Goal: Navigation & Orientation: Find specific page/section

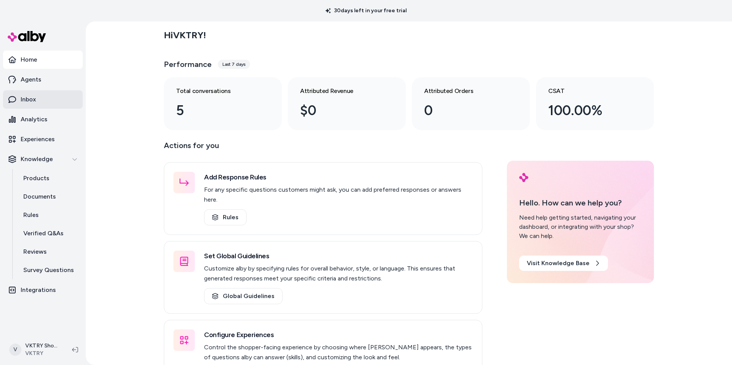
click at [61, 104] on link "Inbox" at bounding box center [43, 99] width 80 height 18
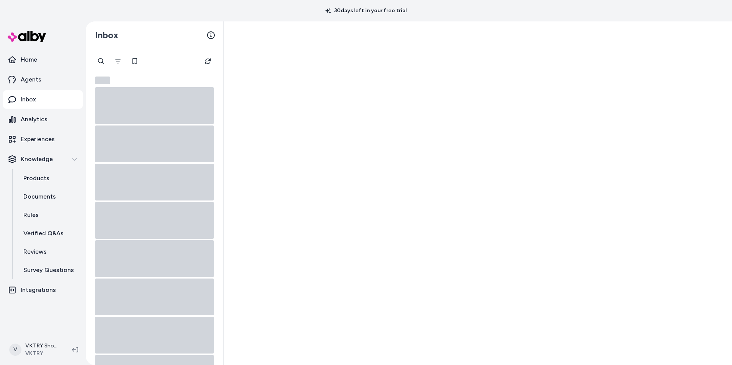
click at [61, 104] on link "Inbox" at bounding box center [43, 99] width 80 height 18
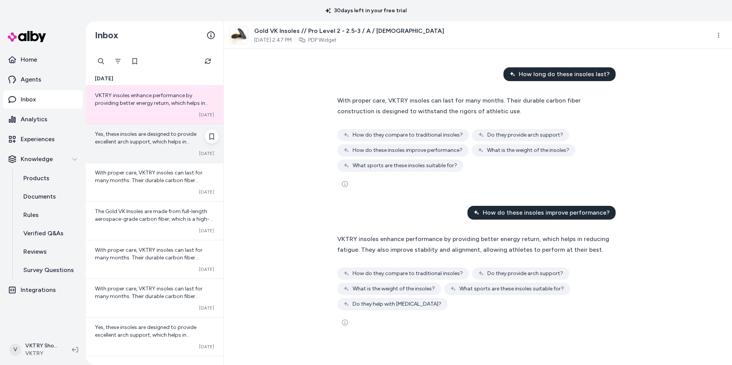
click at [147, 133] on span "Yes, these insoles are designed to provide excellent arch support, which helps …" at bounding box center [146, 145] width 102 height 29
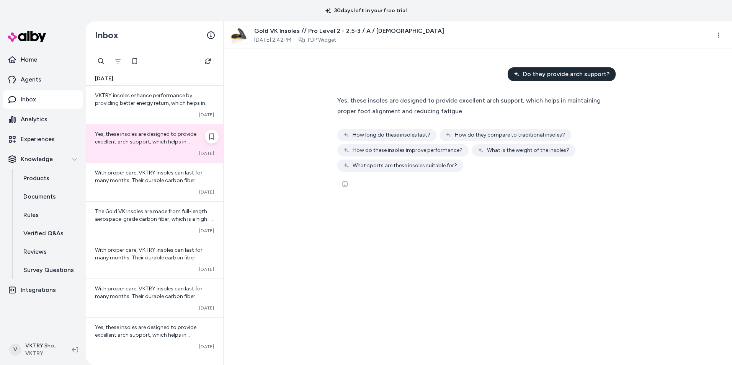
click at [147, 133] on span "Yes, these insoles are designed to provide excellent arch support, which helps …" at bounding box center [146, 145] width 102 height 29
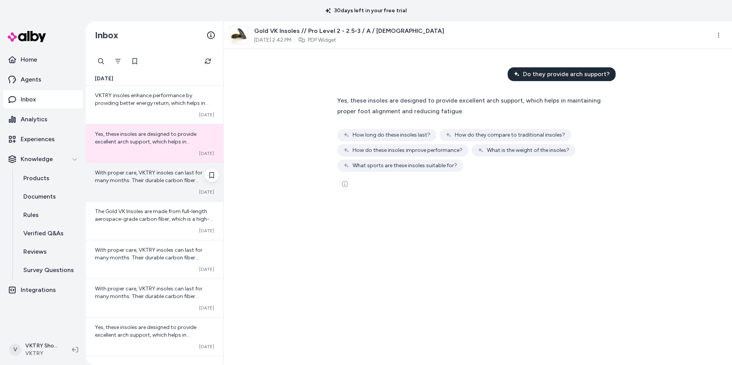
click at [143, 178] on span "With proper care, VKTRY insoles can last for many months. Their durable carbon …" at bounding box center [149, 184] width 108 height 29
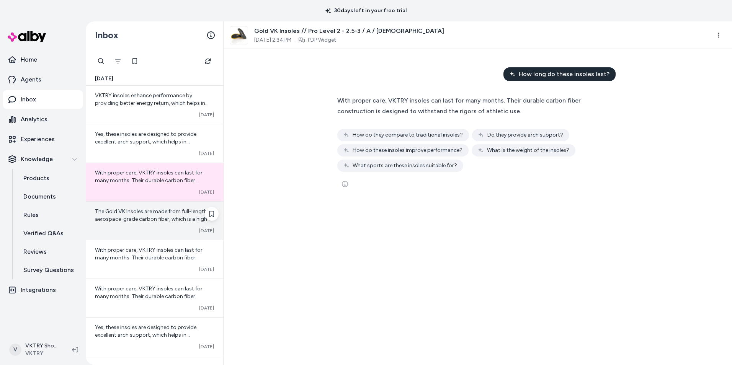
click at [152, 229] on div "Converted [DATE]" at bounding box center [154, 231] width 119 height 6
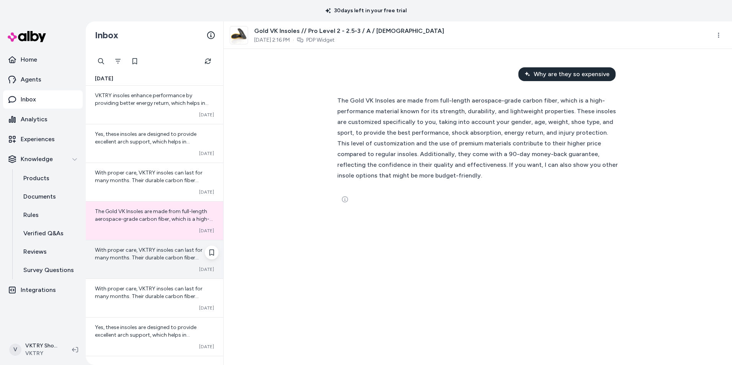
click at [147, 267] on div "Converted [DATE]" at bounding box center [154, 270] width 119 height 6
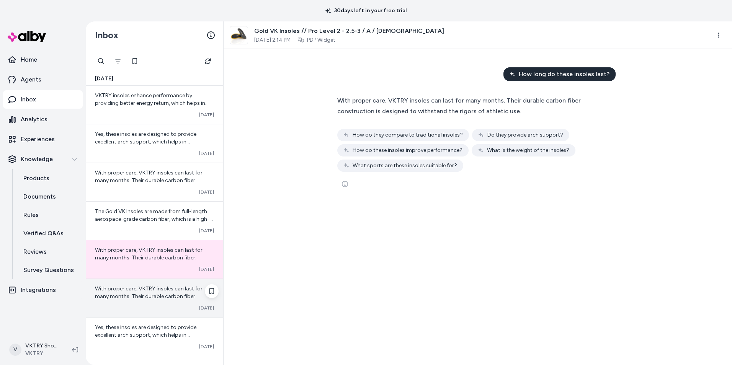
click at [154, 293] on span "With proper care, VKTRY insoles can last for many months. Their durable carbon …" at bounding box center [149, 300] width 108 height 29
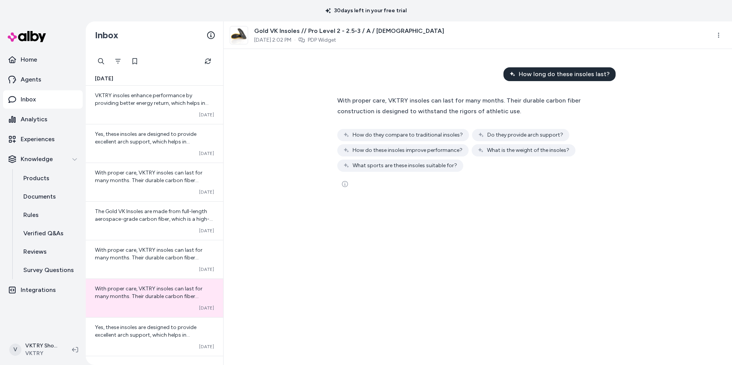
click at [32, 98] on p "Inbox" at bounding box center [28, 99] width 15 height 9
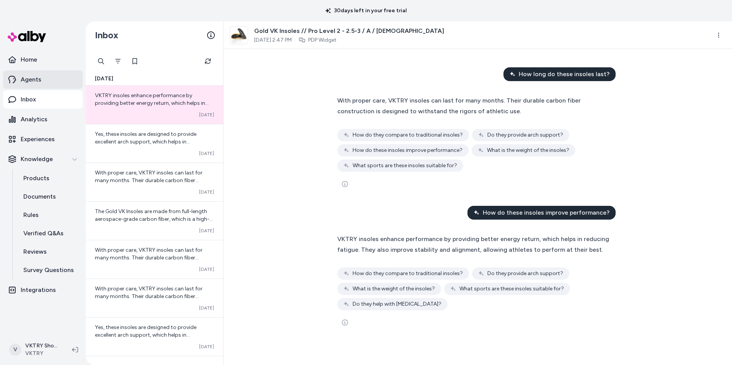
click at [31, 76] on p "Agents" at bounding box center [31, 79] width 21 height 9
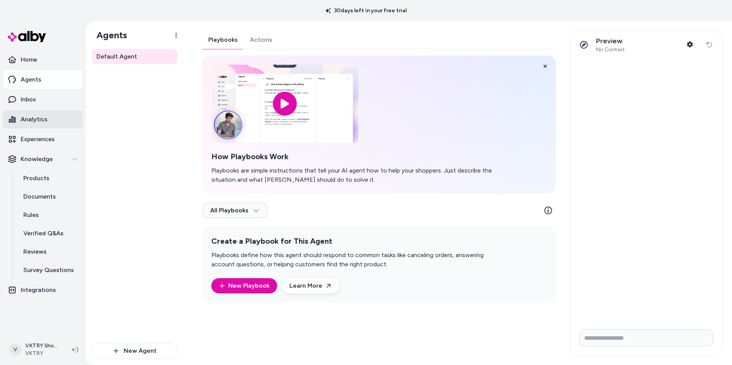
click at [36, 116] on p "Analytics" at bounding box center [34, 119] width 27 height 9
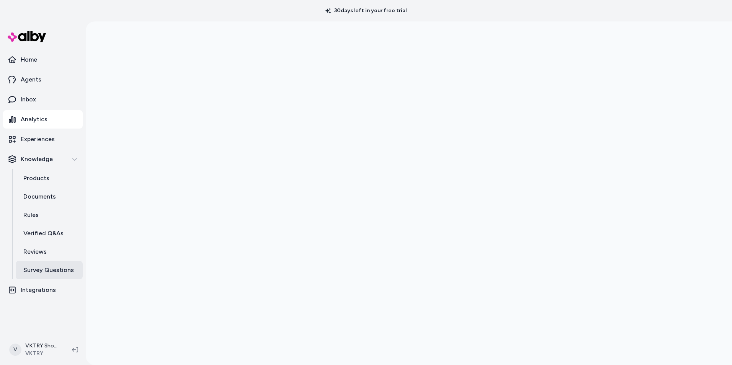
click at [49, 272] on p "Survey Questions" at bounding box center [48, 270] width 51 height 9
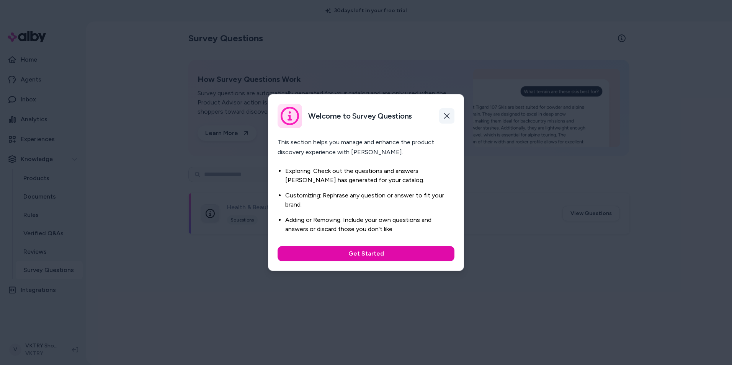
click at [449, 114] on icon "button" at bounding box center [446, 115] width 5 height 5
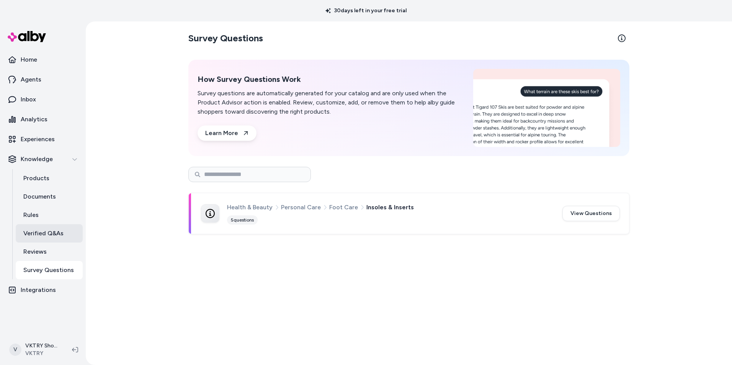
click at [47, 233] on p "Verified Q&As" at bounding box center [43, 233] width 40 height 9
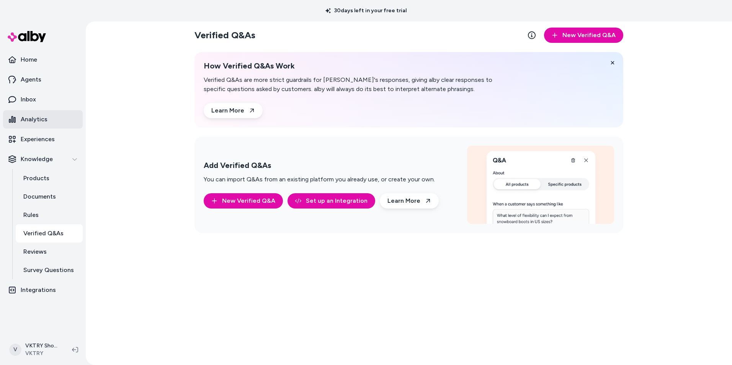
click at [37, 115] on p "Analytics" at bounding box center [34, 119] width 27 height 9
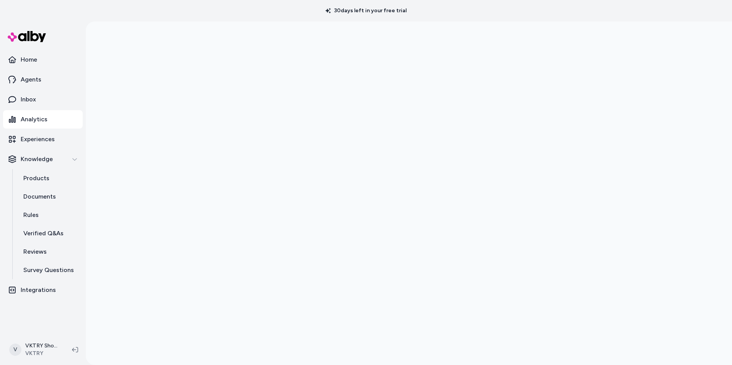
click at [29, 118] on p "Analytics" at bounding box center [34, 119] width 27 height 9
click at [29, 98] on p "Inbox" at bounding box center [28, 99] width 15 height 9
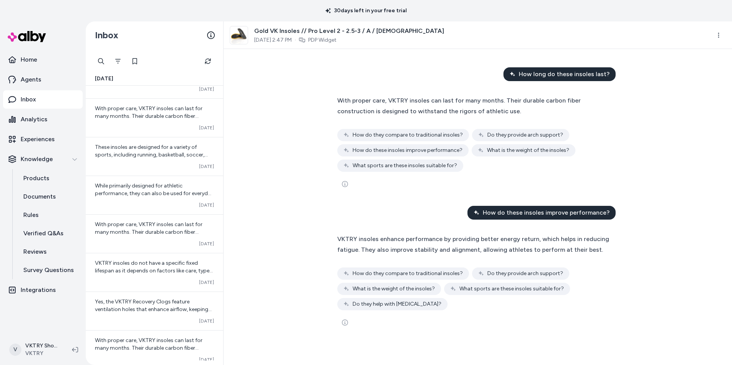
scroll to position [339, 0]
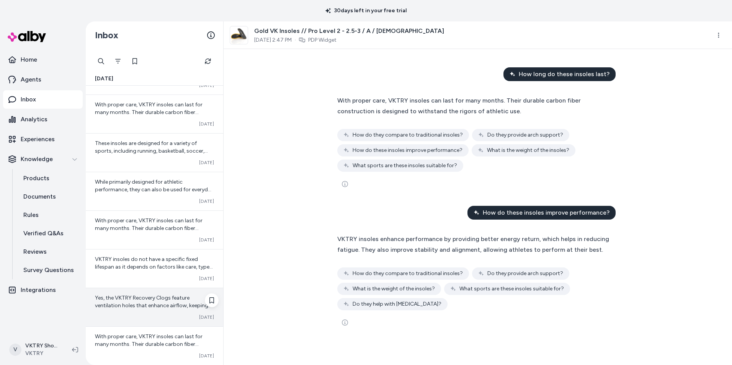
click at [171, 308] on span "Yes, the VKTRY Recovery Clogs feature ventilation holes that enhance airflow, k…" at bounding box center [153, 309] width 117 height 29
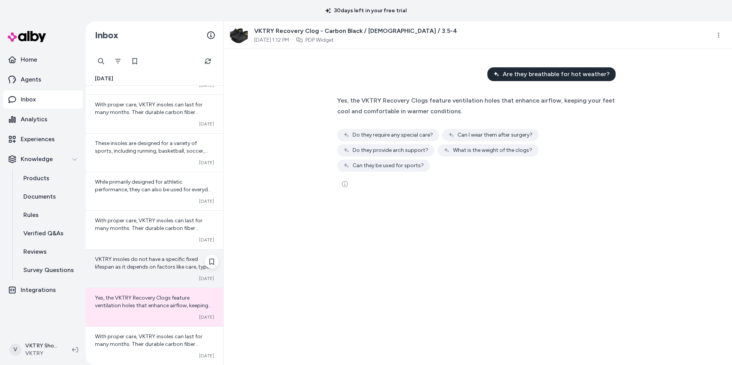
click at [145, 270] on span "VKTRY insoles do not have a specific fixed lifespan as it depends on factors li…" at bounding box center [154, 313] width 118 height 114
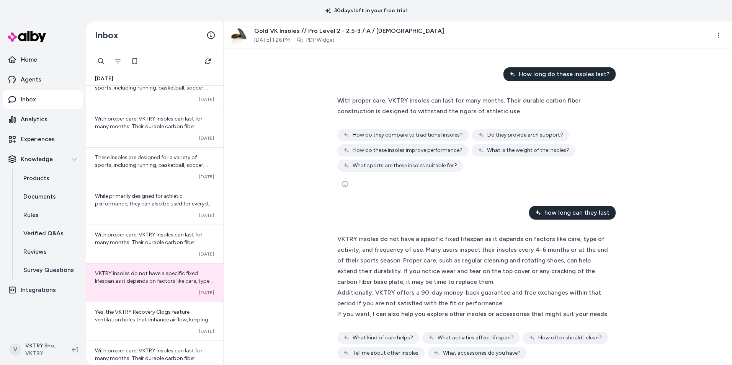
scroll to position [321, 0]
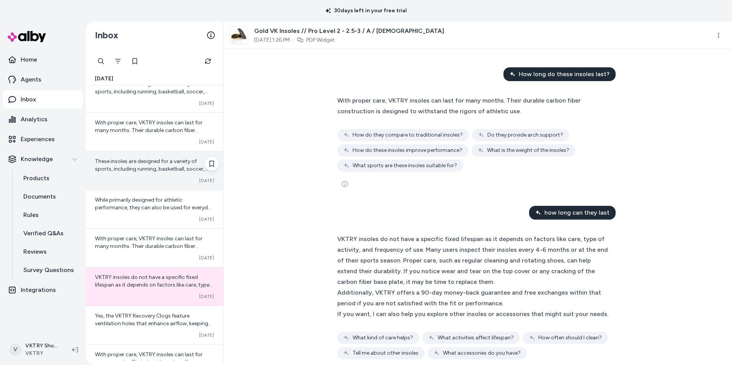
click at [163, 164] on span "These insoles are designed for a variety of sports, including running, basketba…" at bounding box center [151, 176] width 113 height 37
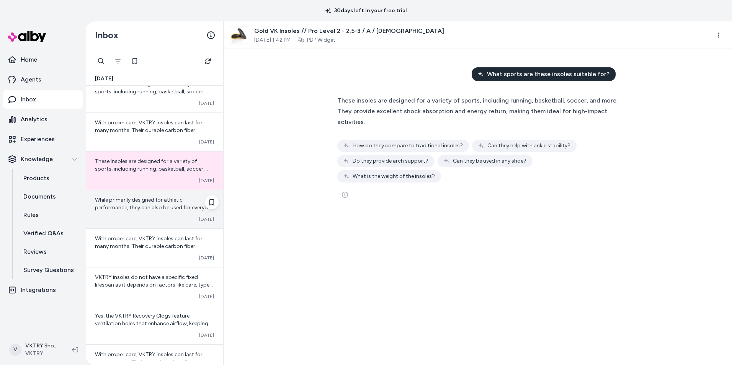
click at [167, 216] on div "While primarily designed for athletic performance, they can also be used for ev…" at bounding box center [155, 209] width 138 height 38
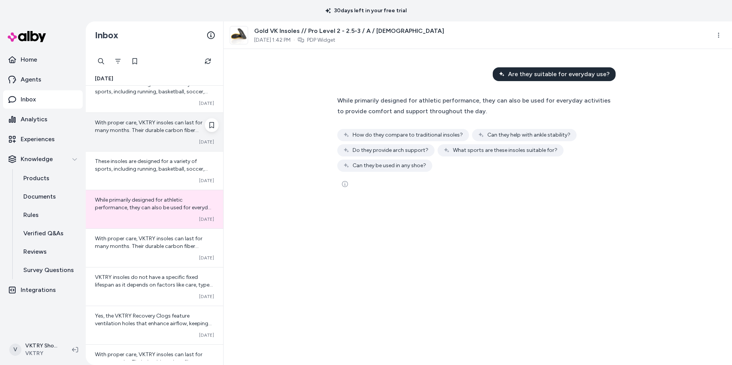
click at [174, 131] on span "With proper care, VKTRY insoles can last for many months. Their durable carbon …" at bounding box center [149, 134] width 108 height 29
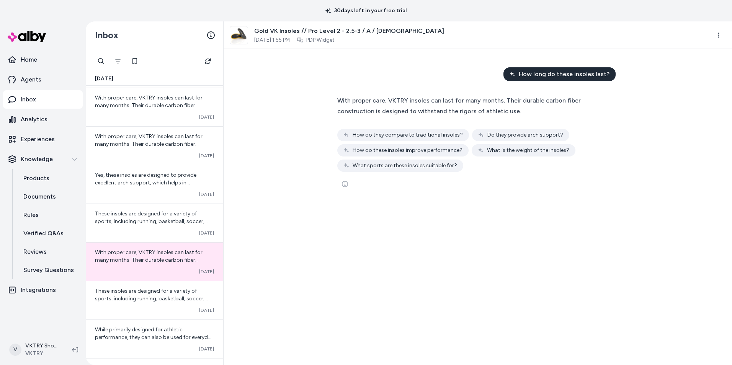
scroll to position [188, 0]
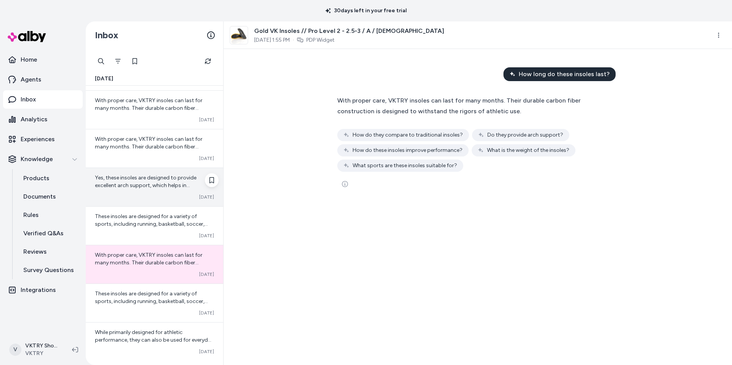
click at [156, 183] on span "Yes, these insoles are designed to provide excellent arch support, which helps …" at bounding box center [146, 189] width 102 height 29
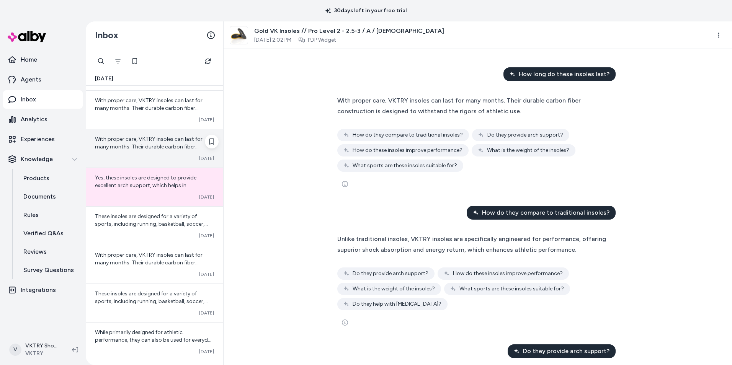
click at [152, 144] on span "With proper care, VKTRY insoles can last for many months. Their durable carbon …" at bounding box center [149, 150] width 108 height 29
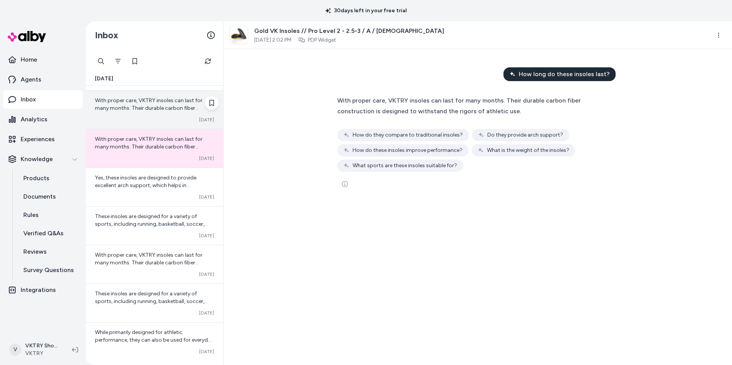
click at [152, 109] on span "With proper care, VKTRY insoles can last for many months. Their durable carbon …" at bounding box center [149, 111] width 108 height 29
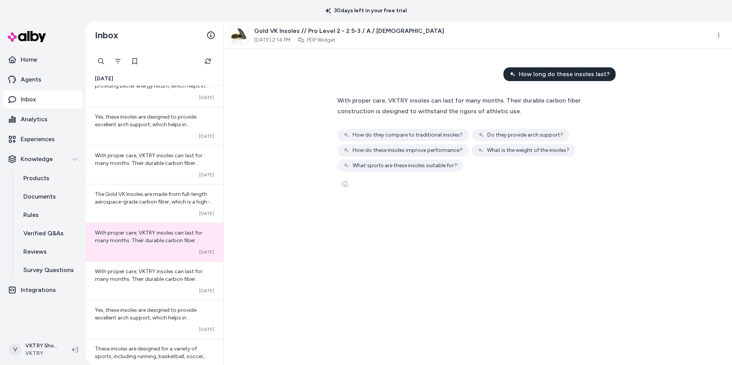
scroll to position [48, 0]
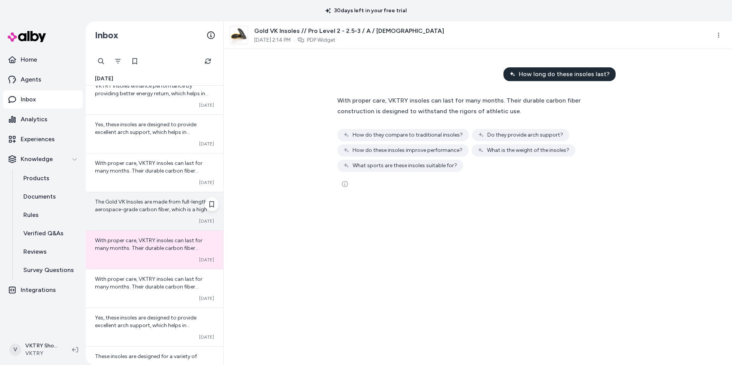
click at [146, 202] on span "The Gold VK Insoles are made from full-length aerospace-grade carbon fiber, whi…" at bounding box center [154, 263] width 118 height 129
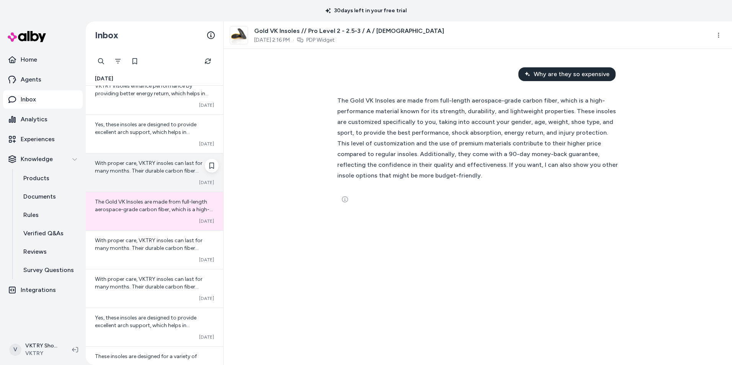
click at [142, 166] on span "With proper care, VKTRY insoles can last for many months. Their durable carbon …" at bounding box center [149, 174] width 108 height 29
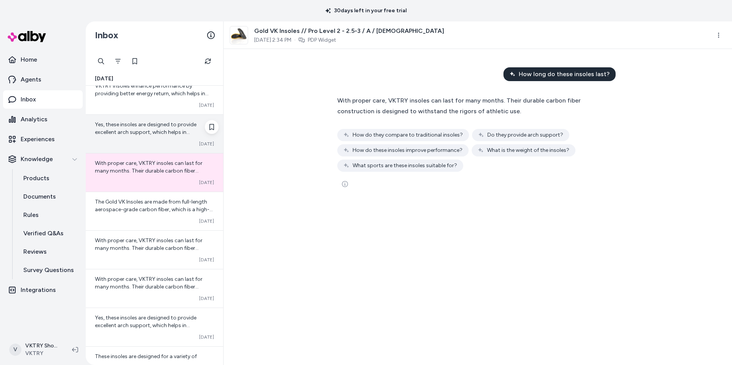
click at [148, 129] on span "Yes, these insoles are designed to provide excellent arch support, which helps …" at bounding box center [146, 135] width 102 height 29
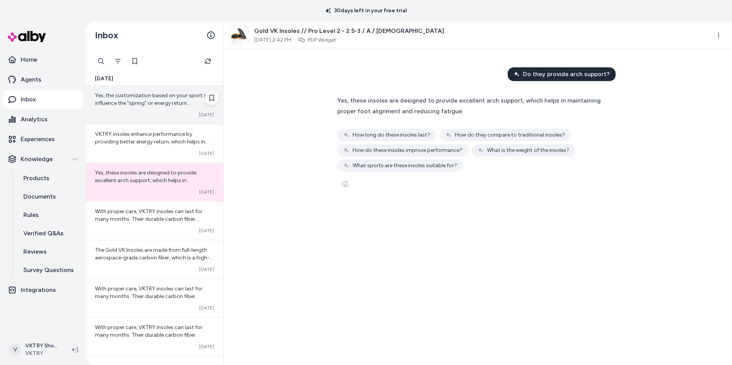
click at [149, 100] on span "Yes, the customization based on your sport can influence the "spring" or energy…" at bounding box center [154, 137] width 118 height 91
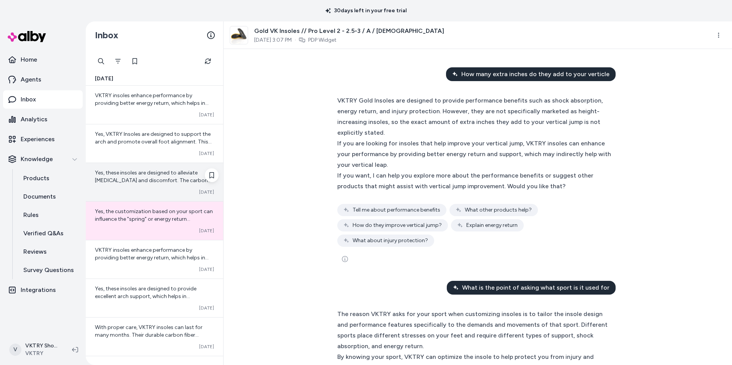
click at [160, 183] on span "Yes, these insoles are designed to alleviate [MEDICAL_DATA] and discomfort. The…" at bounding box center [153, 184] width 117 height 29
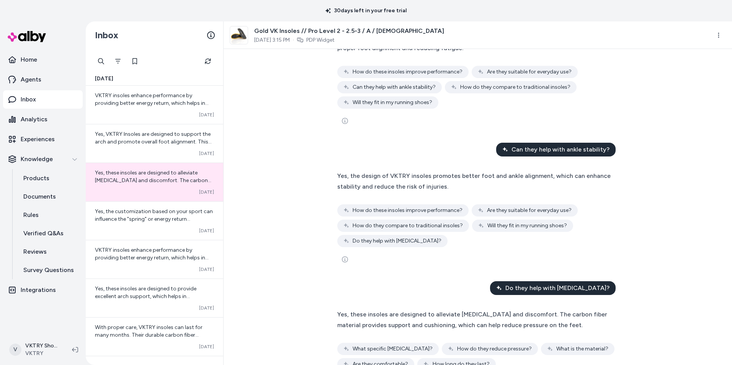
scroll to position [103, 0]
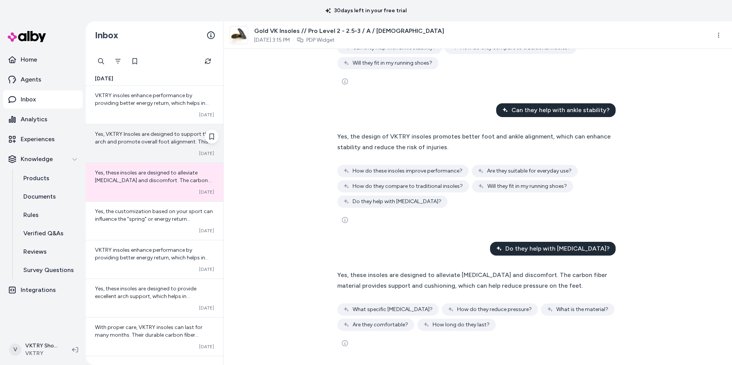
click at [158, 148] on div "Yes, VKTRY Insoles are designed to support the arch and promote overall foot al…" at bounding box center [155, 143] width 138 height 38
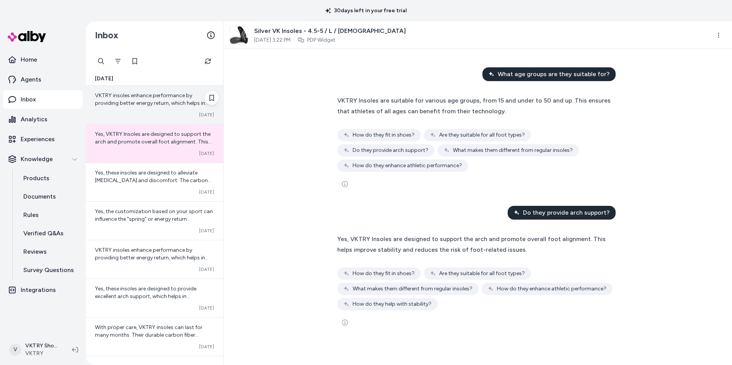
click at [151, 99] on div "VKTRY insoles enhance performance by providing better energy return, which help…" at bounding box center [154, 99] width 119 height 15
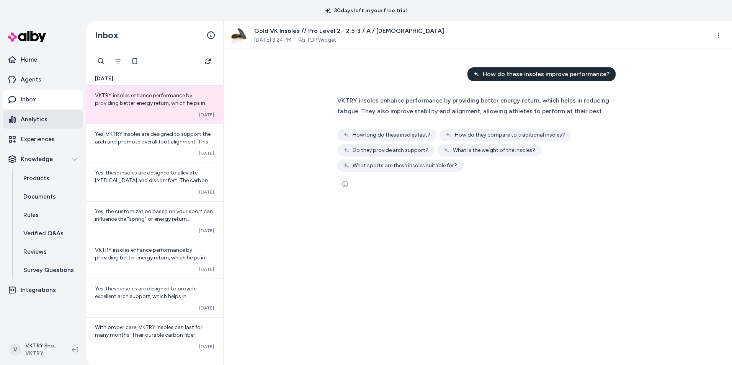
click at [20, 123] on link "Analytics" at bounding box center [43, 119] width 80 height 18
